Goal: Obtain resource: Download file/media

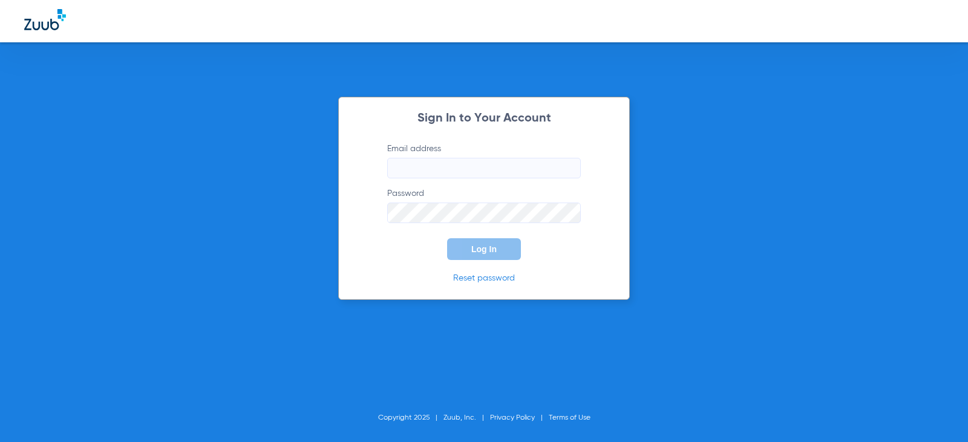
click at [432, 170] on input "Email address" at bounding box center [484, 168] width 194 height 21
click at [447, 238] on button "Log In" at bounding box center [484, 249] width 74 height 22
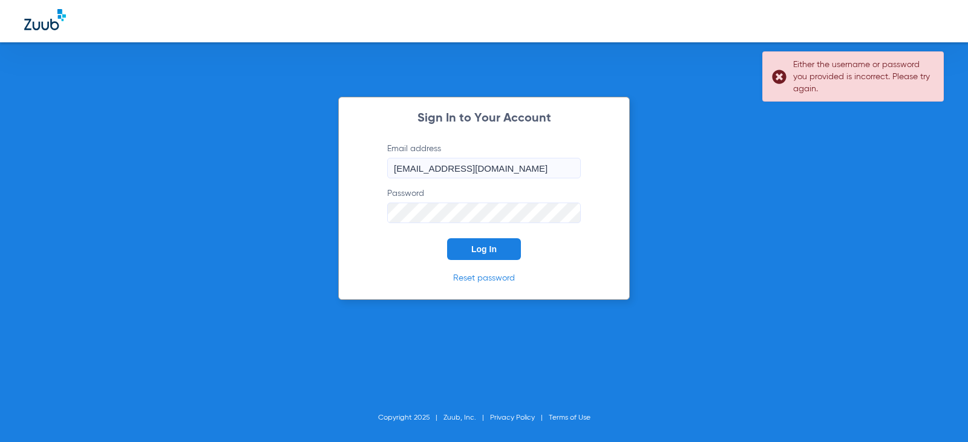
click at [447, 238] on button "Log In" at bounding box center [484, 249] width 74 height 22
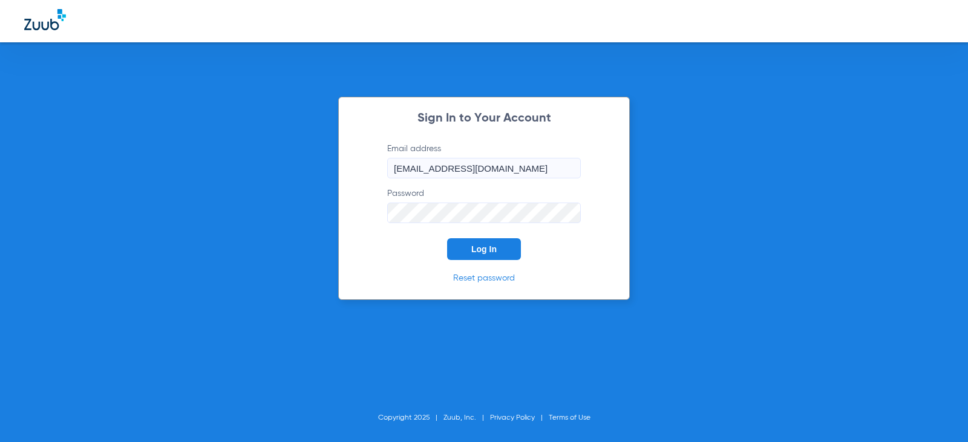
click at [447, 238] on button "Log In" at bounding box center [484, 249] width 74 height 22
drag, startPoint x: 420, startPoint y: 169, endPoint x: 325, endPoint y: 134, distance: 101.8
click at [321, 142] on div "Sign In to Your Account Email address [EMAIL_ADDRESS][DOMAIN_NAME] Password Log…" at bounding box center [484, 221] width 968 height 442
type input "[EMAIL_ADDRESS][DOMAIN_NAME]"
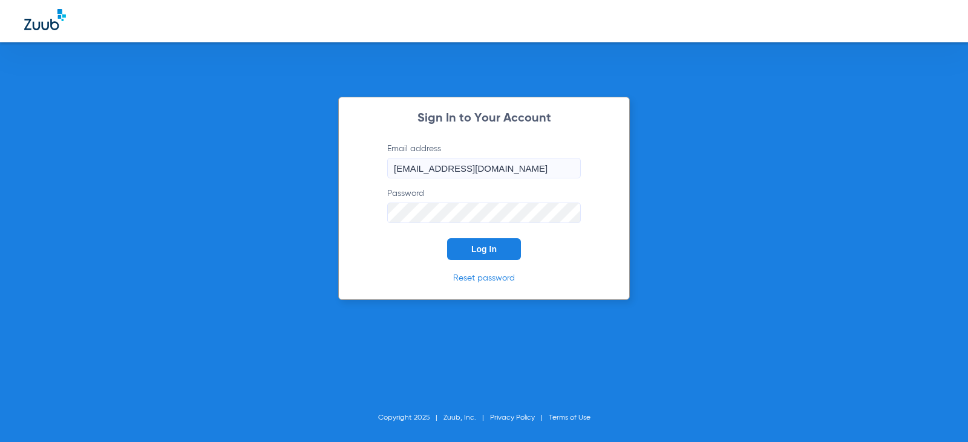
click at [281, 166] on div "Sign In to Your Account Email address [EMAIL_ADDRESS][DOMAIN_NAME] Password Log…" at bounding box center [484, 221] width 968 height 442
click at [447, 238] on button "Log In" at bounding box center [484, 249] width 74 height 22
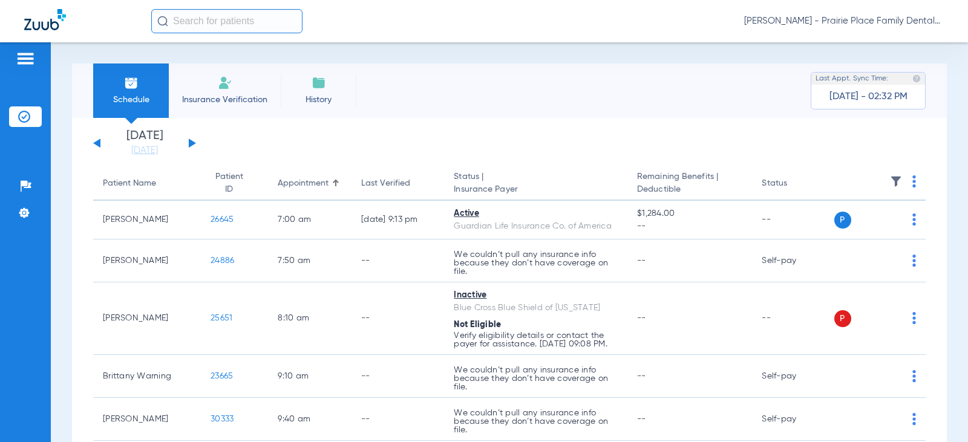
click at [191, 146] on button at bounding box center [192, 142] width 7 height 9
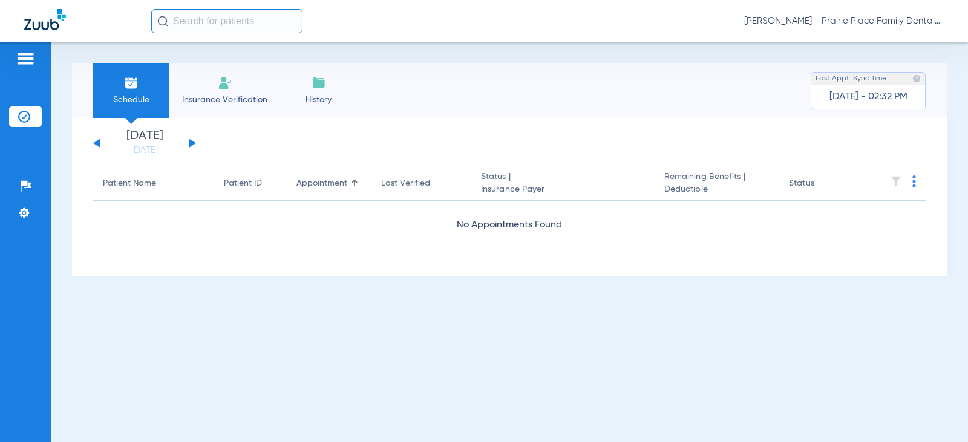
click at [192, 144] on button at bounding box center [192, 142] width 7 height 9
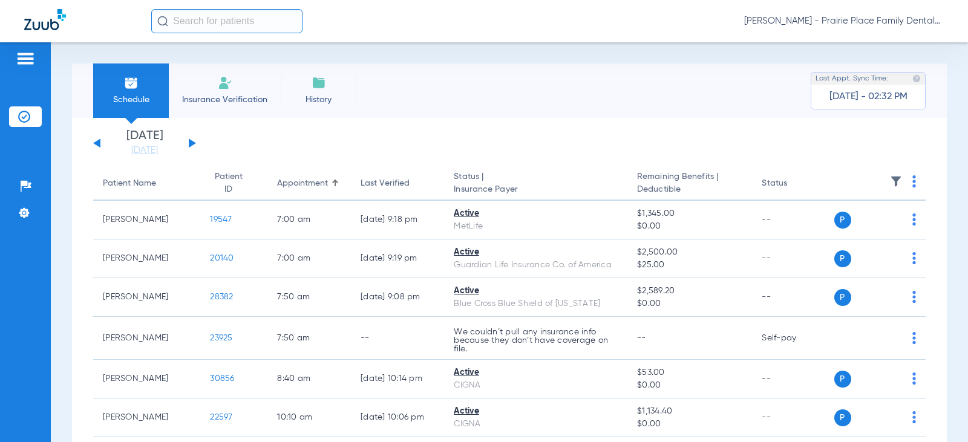
click at [192, 144] on button at bounding box center [192, 142] width 7 height 9
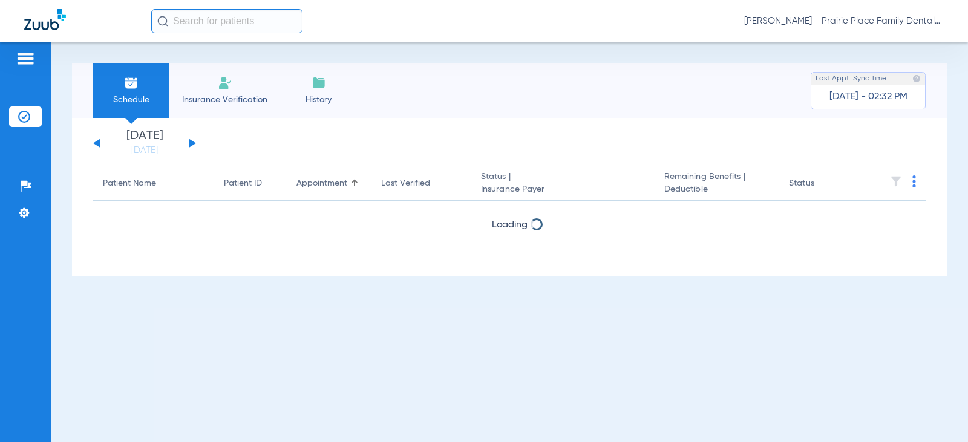
click at [192, 144] on button at bounding box center [192, 142] width 7 height 9
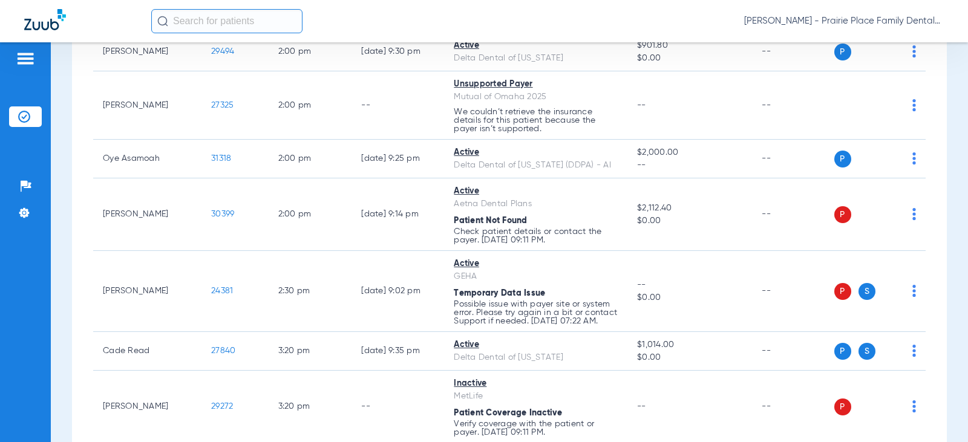
scroll to position [1270, 0]
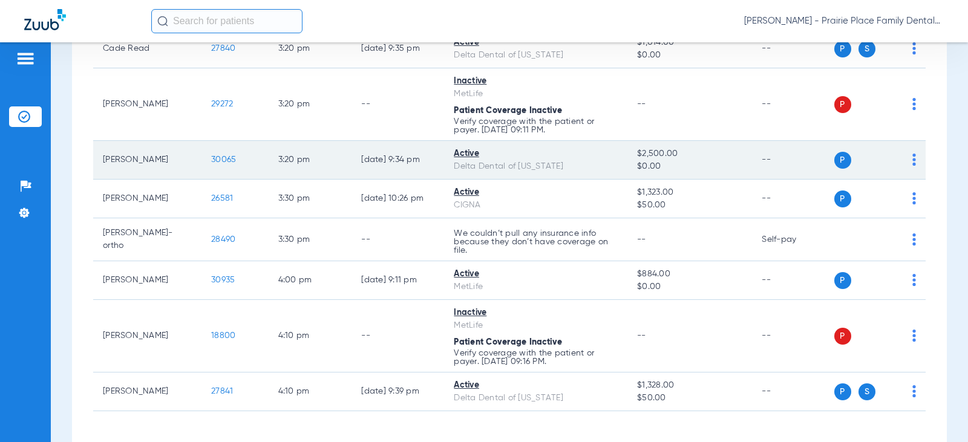
click at [217, 164] on span "30065" at bounding box center [223, 159] width 25 height 8
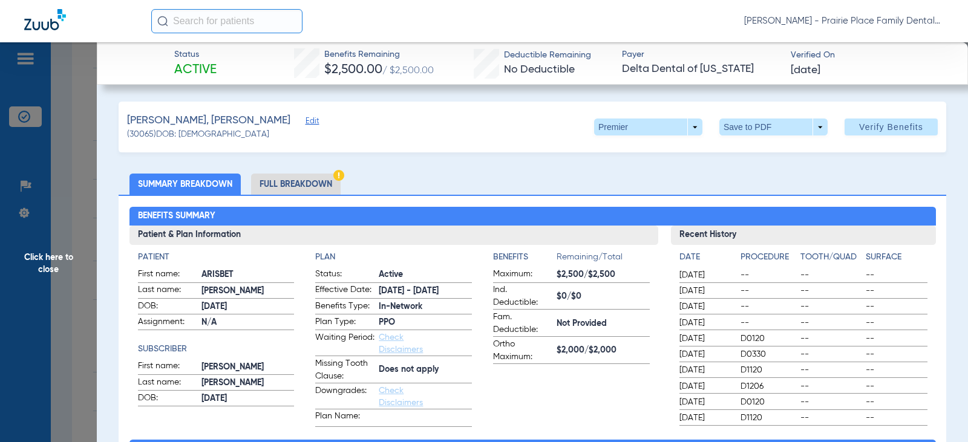
click at [317, 184] on li "Full Breakdown" at bounding box center [296, 184] width 90 height 21
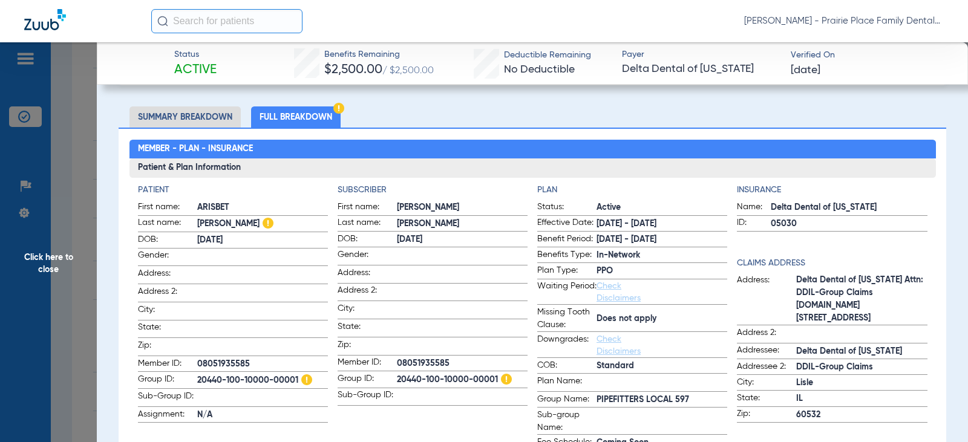
scroll to position [0, 0]
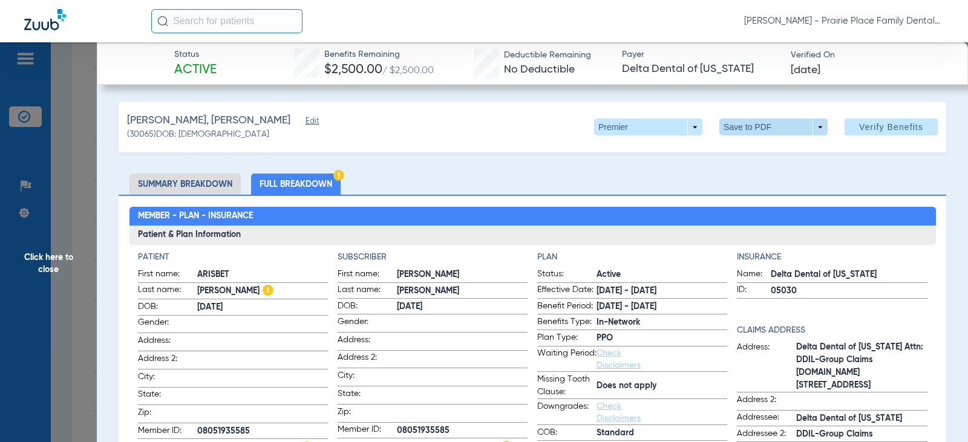
click at [812, 128] on span at bounding box center [773, 127] width 108 height 17
click at [765, 153] on span "Save to PDF" at bounding box center [768, 151] width 48 height 8
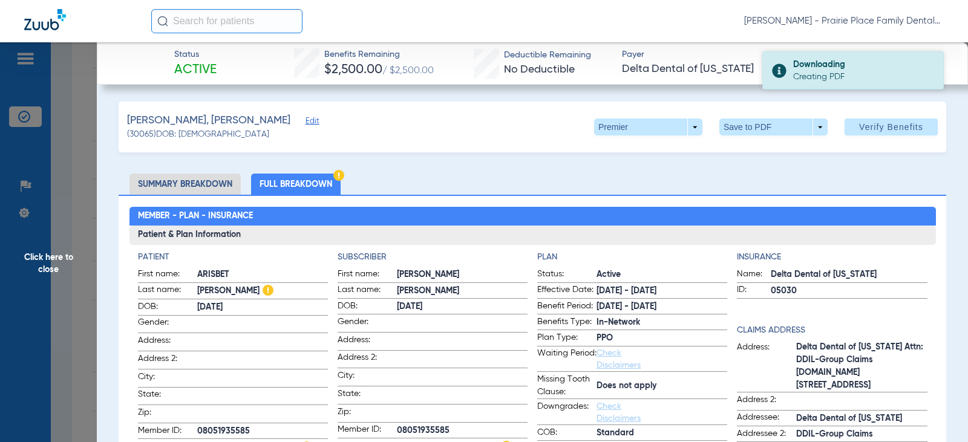
click at [821, 72] on div "Creating PDF" at bounding box center [863, 77] width 140 height 12
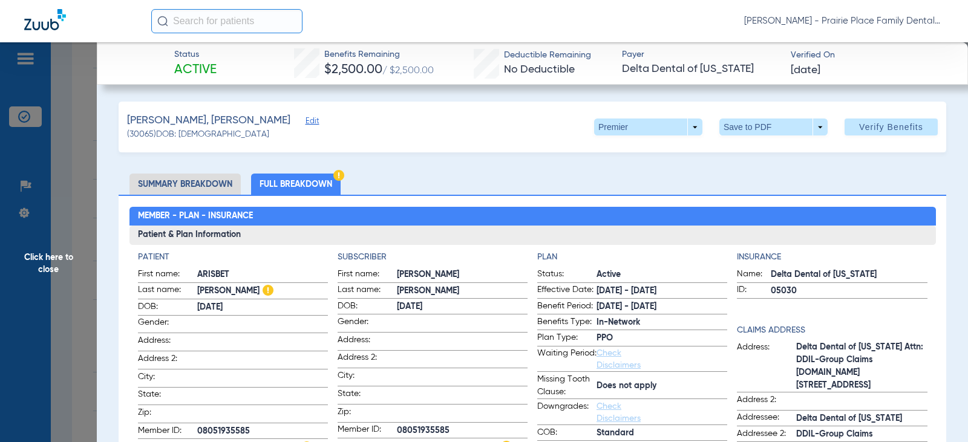
click at [51, 261] on span "Click here to close" at bounding box center [48, 263] width 97 height 442
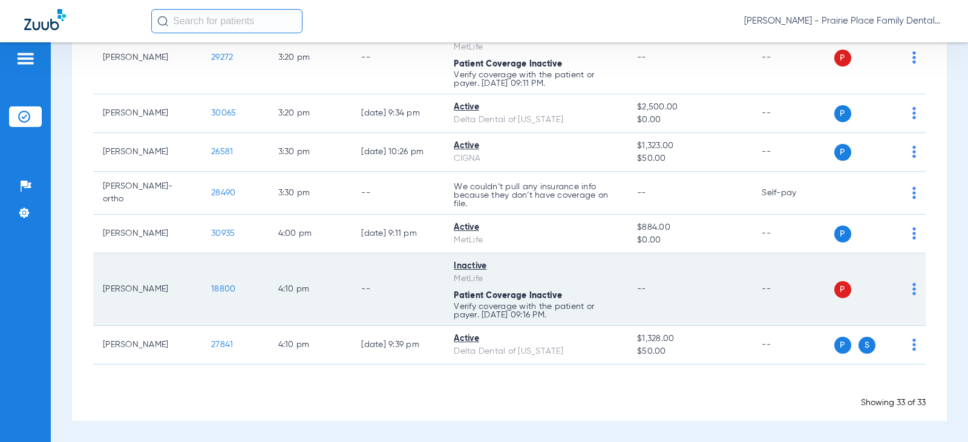
scroll to position [1325, 0]
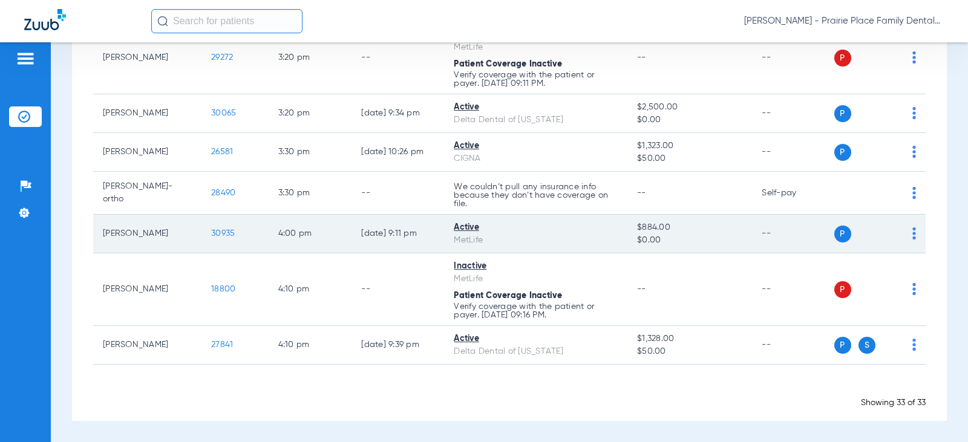
click at [213, 234] on span "30935" at bounding box center [223, 233] width 24 height 8
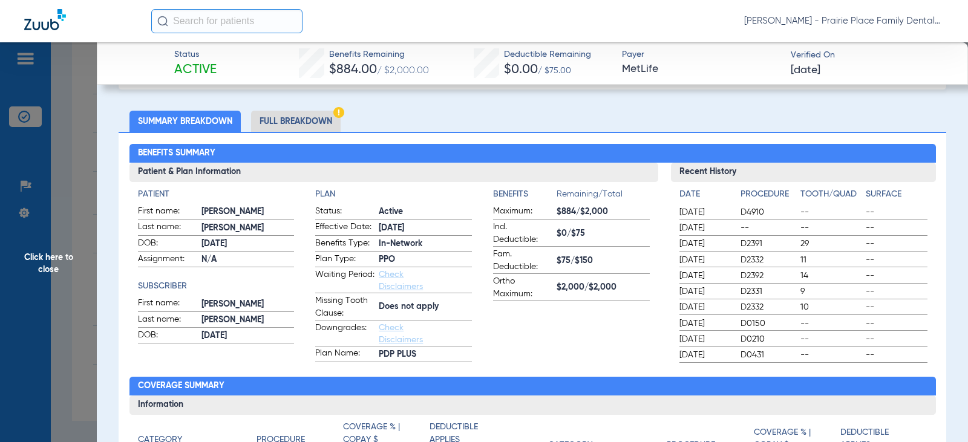
scroll to position [60, 0]
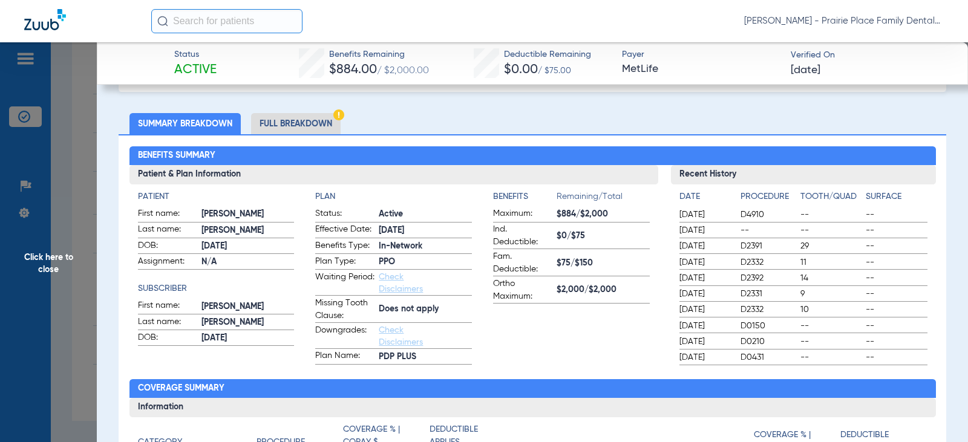
click at [296, 117] on li "Full Breakdown" at bounding box center [296, 123] width 90 height 21
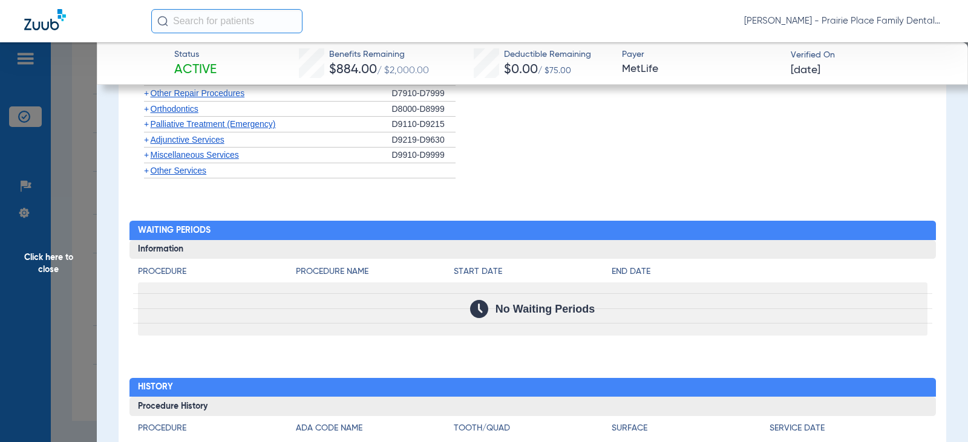
scroll to position [2064, 0]
